Goal: Contribute content: Contribute content

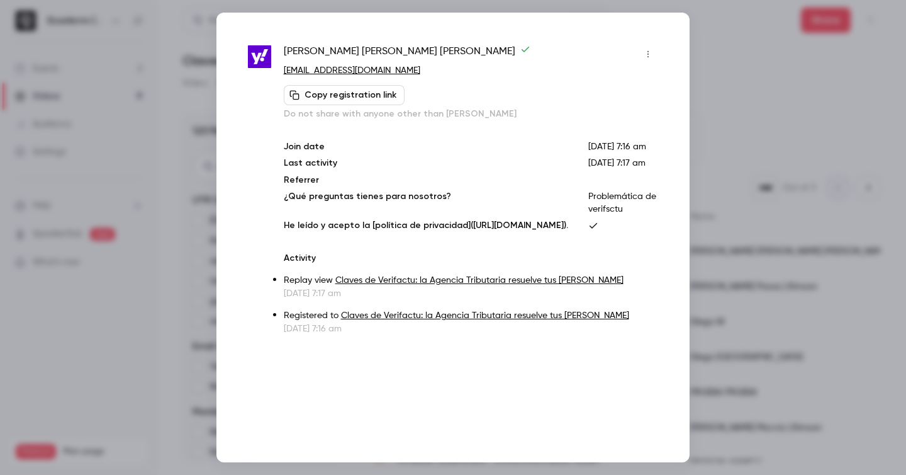
click at [772, 125] on div at bounding box center [453, 237] width 906 height 475
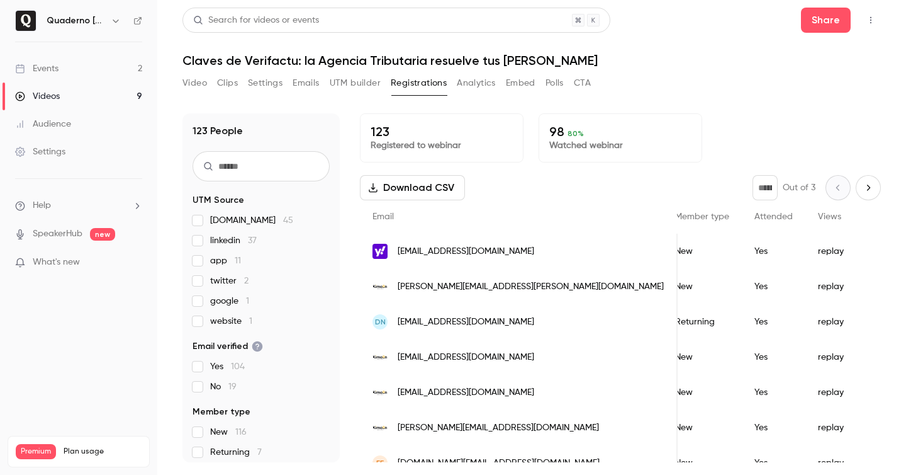
click at [55, 65] on div "Events" at bounding box center [36, 68] width 43 height 13
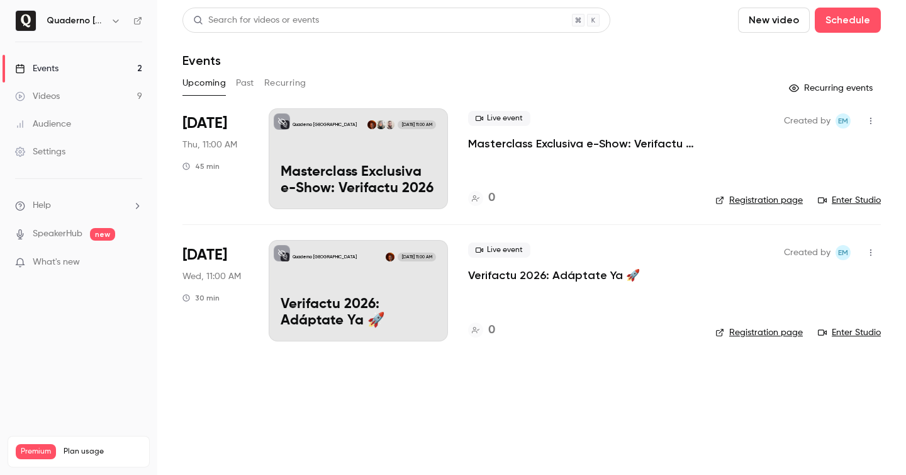
click at [784, 23] on button "New video" at bounding box center [774, 20] width 72 height 25
click at [794, 59] on div "Record" at bounding box center [820, 54] width 96 height 13
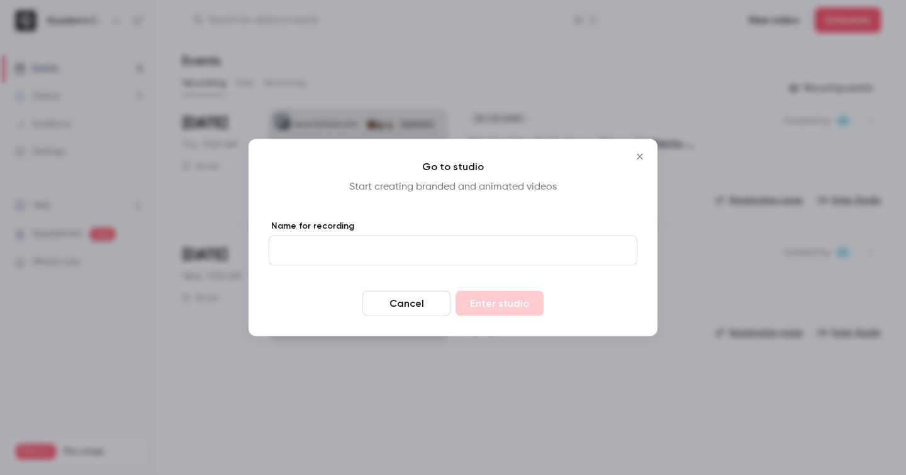
click at [500, 232] on div "Name for recording" at bounding box center [453, 243] width 369 height 46
click at [703, 121] on div at bounding box center [453, 237] width 906 height 475
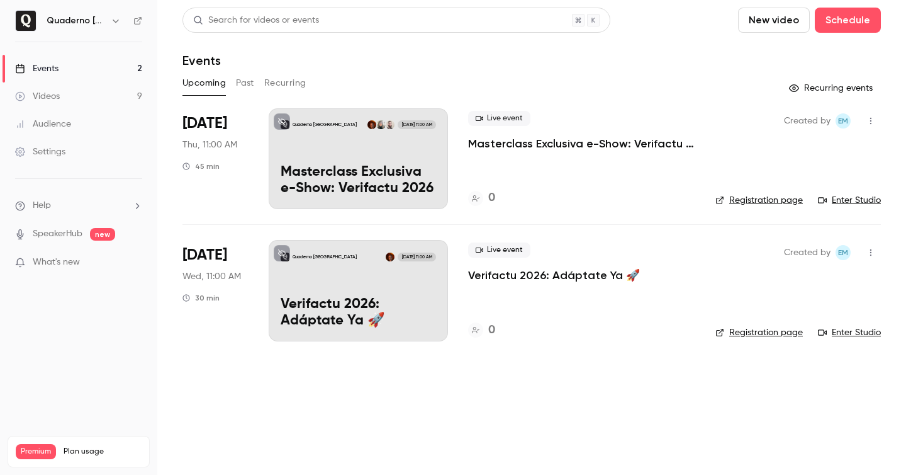
click at [100, 26] on h6 "Quaderno [GEOGRAPHIC_DATA]" at bounding box center [76, 20] width 59 height 13
click at [107, 20] on div "Quaderno [GEOGRAPHIC_DATA]" at bounding box center [85, 20] width 77 height 15
click at [119, 22] on icon "button" at bounding box center [116, 21] width 10 height 10
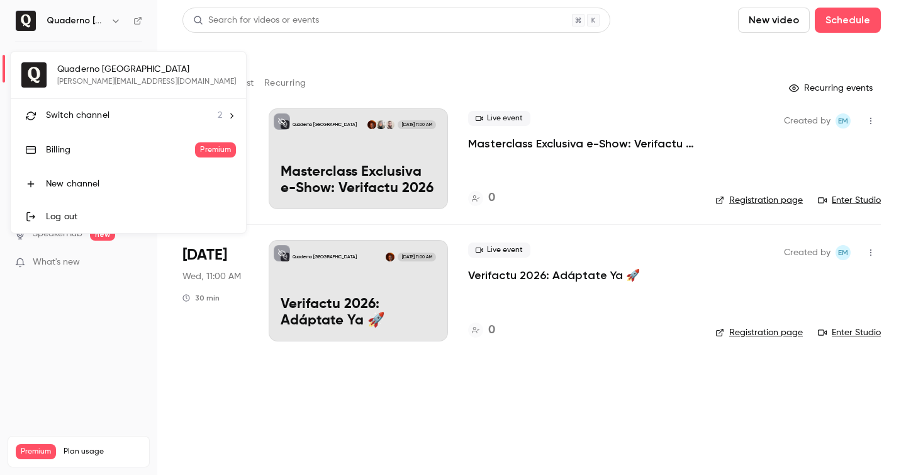
click at [111, 107] on li "Switch channel 2" at bounding box center [128, 115] width 235 height 33
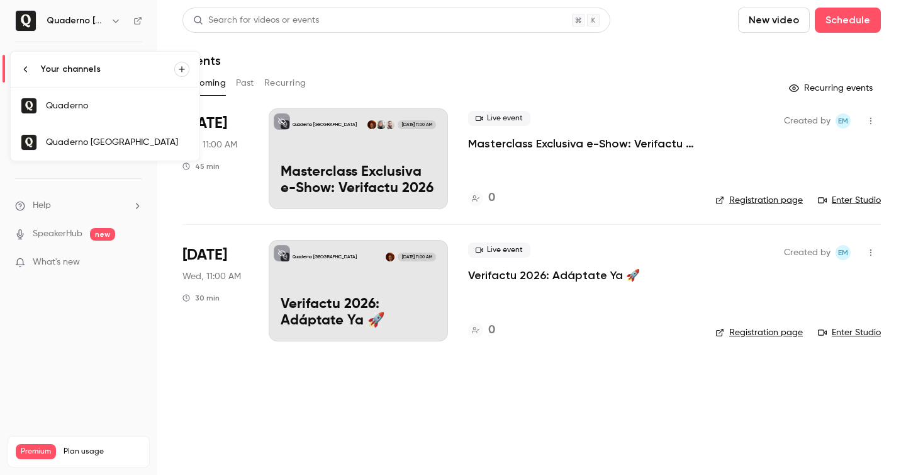
click at [94, 108] on div "Quaderno" at bounding box center [118, 105] width 144 height 13
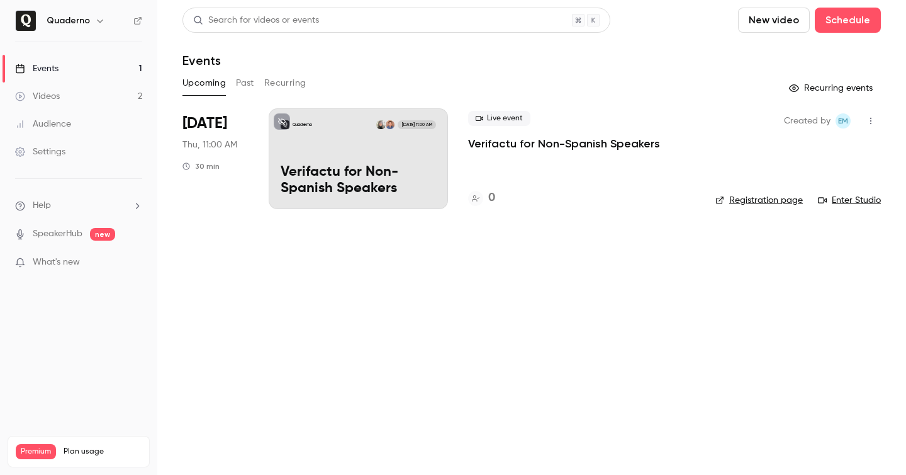
click at [808, 21] on button "New video" at bounding box center [774, 20] width 72 height 25
click at [799, 54] on div "Record" at bounding box center [820, 54] width 96 height 13
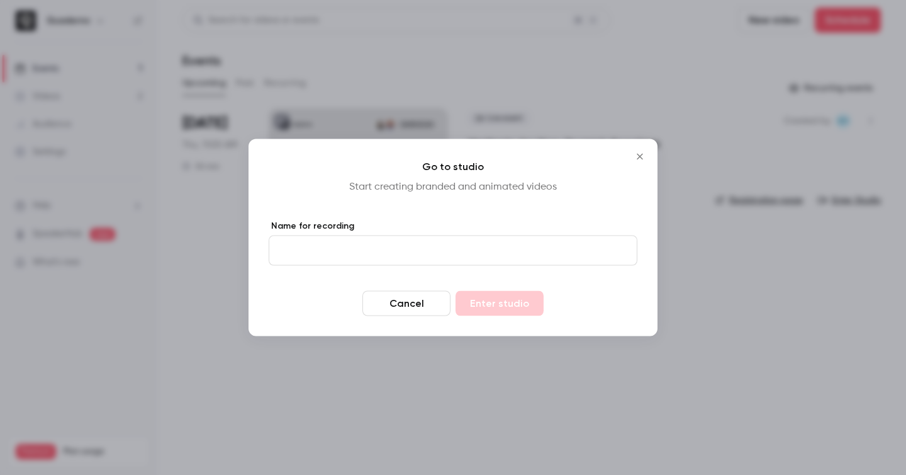
click at [748, 221] on div at bounding box center [453, 237] width 906 height 475
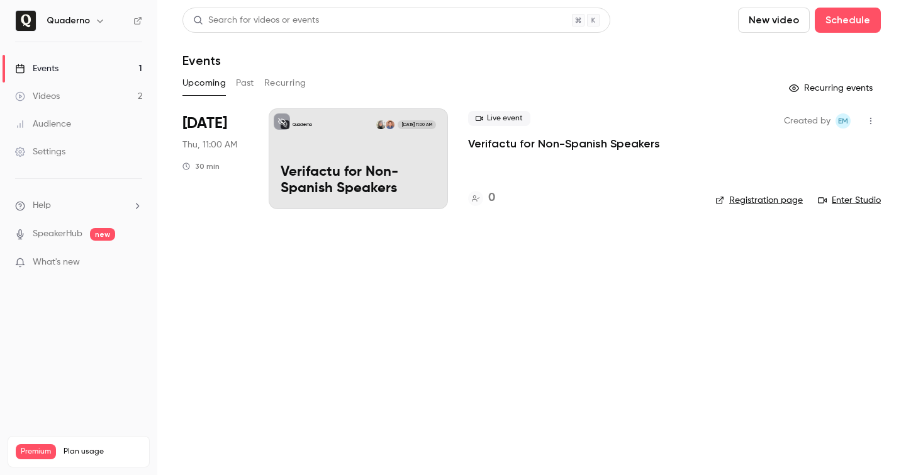
click at [621, 147] on p "Verifactu for Non-Spanish Speakers" at bounding box center [564, 143] width 192 height 15
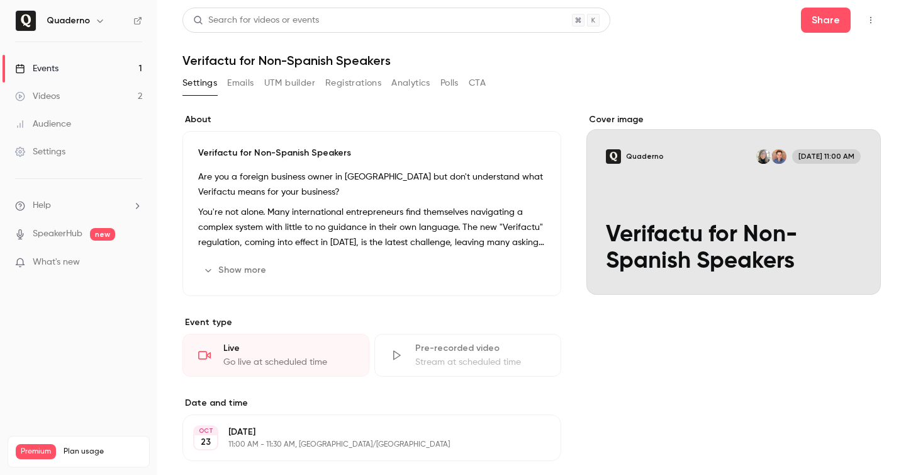
scroll to position [295, 0]
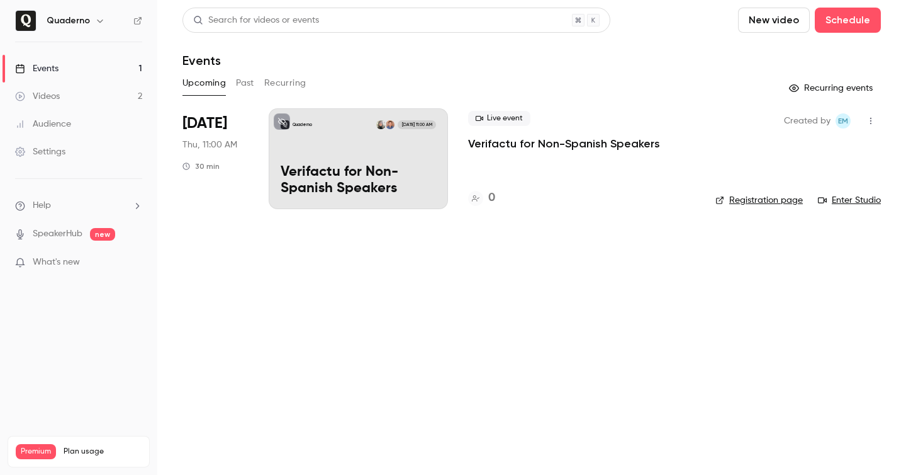
click at [757, 20] on button "New video" at bounding box center [774, 20] width 72 height 25
click at [785, 66] on li "Record" at bounding box center [810, 54] width 136 height 33
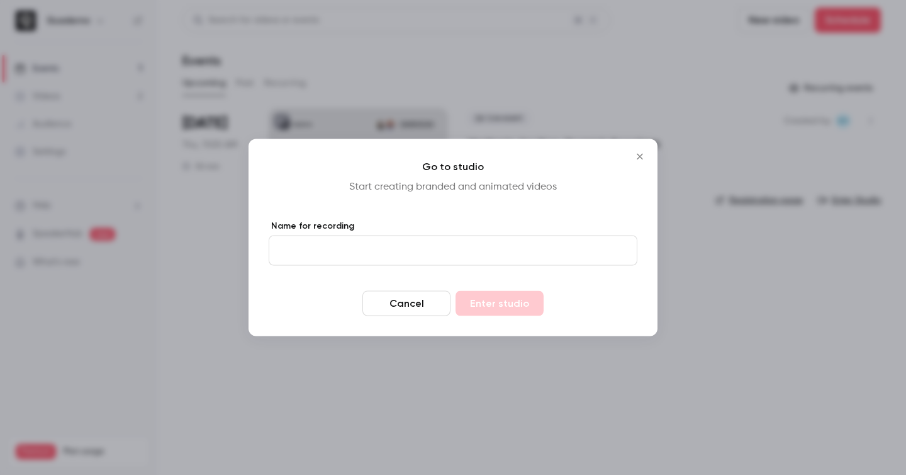
click at [380, 244] on input "Name for recording" at bounding box center [453, 250] width 369 height 30
drag, startPoint x: 393, startPoint y: 249, endPoint x: 419, endPoint y: 261, distance: 28.2
click at [419, 261] on input "Name for recording" at bounding box center [453, 250] width 369 height 30
type input "**********"
click at [504, 297] on button "Enter studio" at bounding box center [500, 303] width 88 height 25
